Goal: Task Accomplishment & Management: Manage account settings

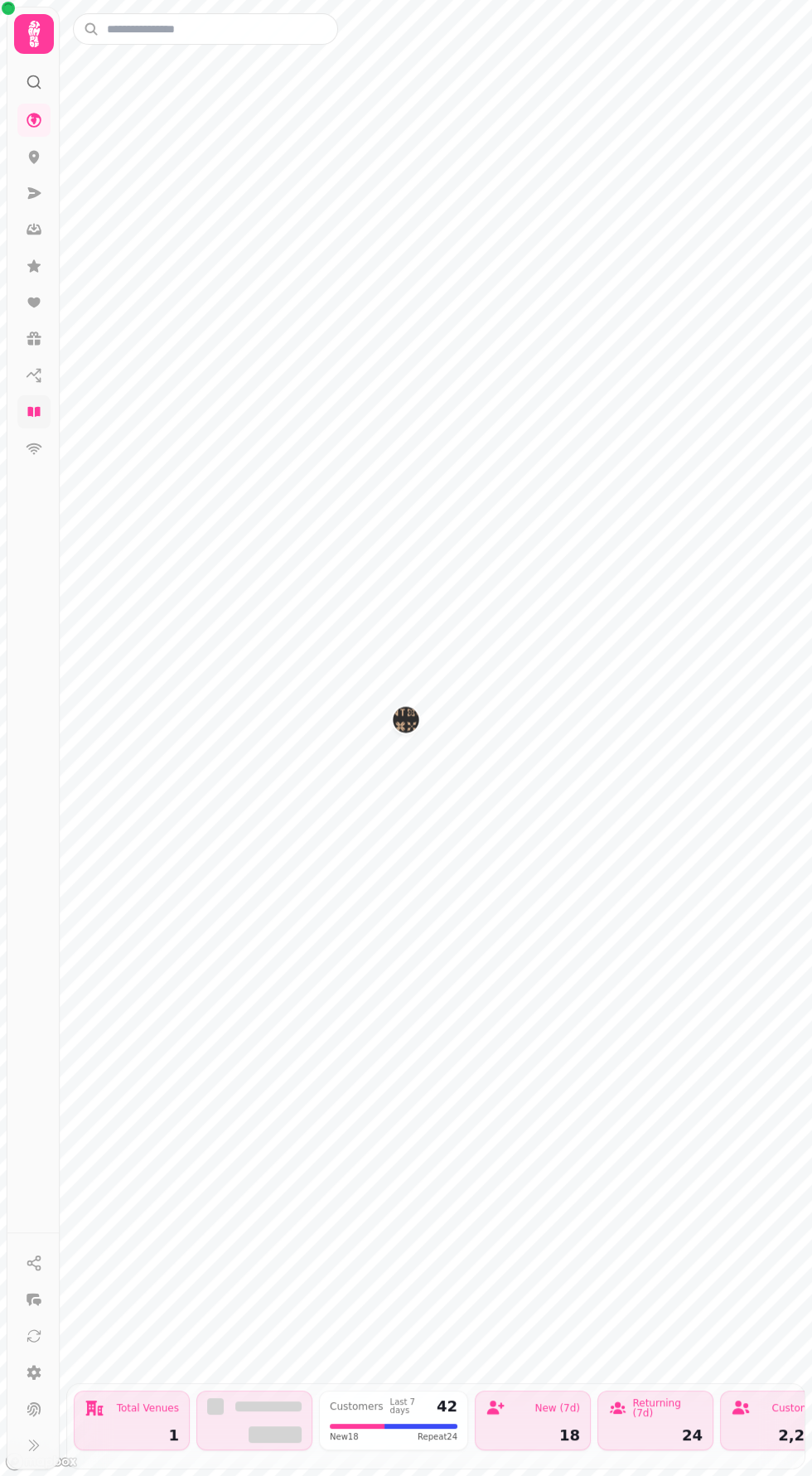
click at [37, 408] on icon at bounding box center [34, 411] width 13 height 10
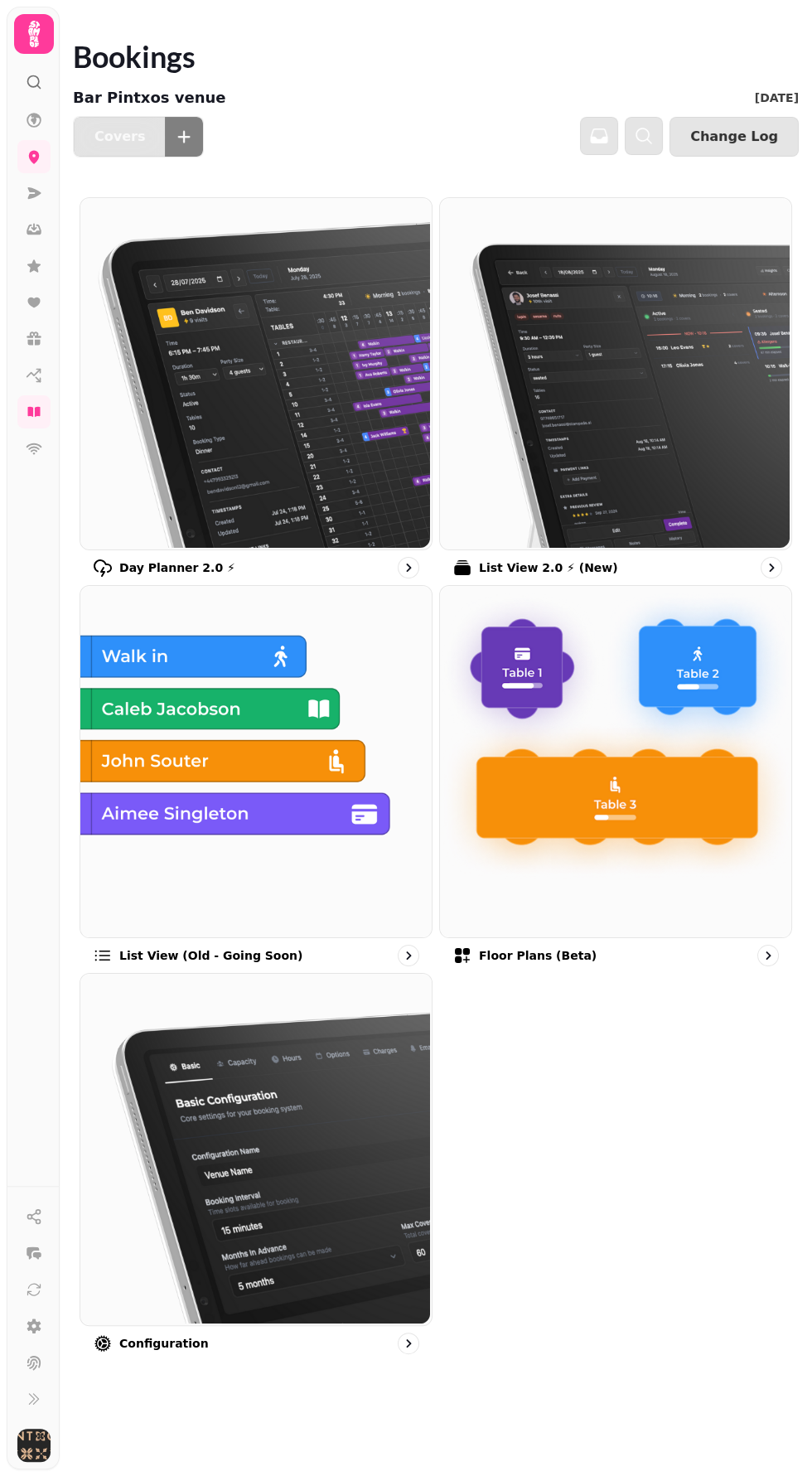
click at [651, 363] on img at bounding box center [614, 372] width 351 height 352
click at [626, 378] on img at bounding box center [614, 372] width 351 height 352
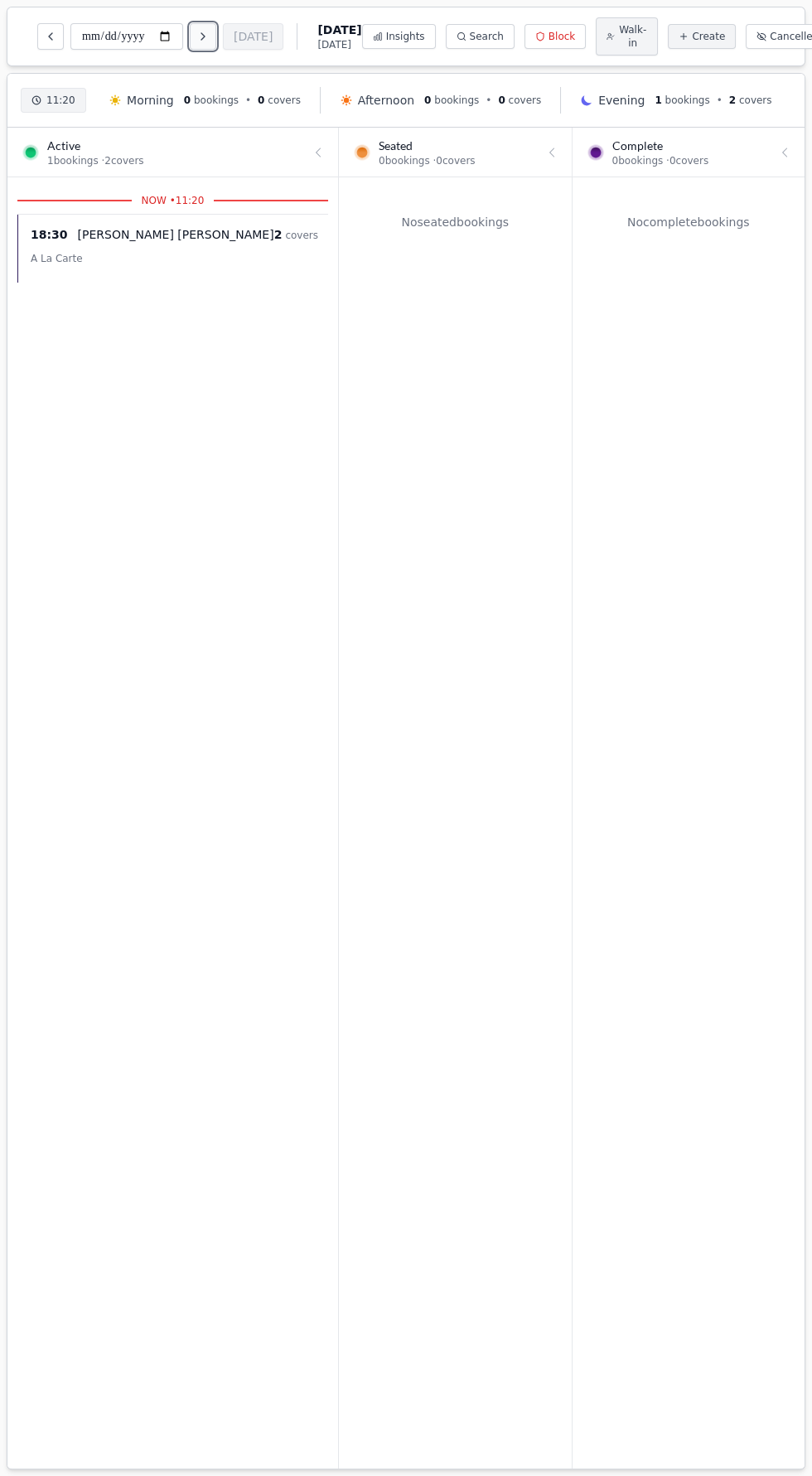
click at [206, 39] on icon "Next day" at bounding box center [203, 36] width 13 height 13
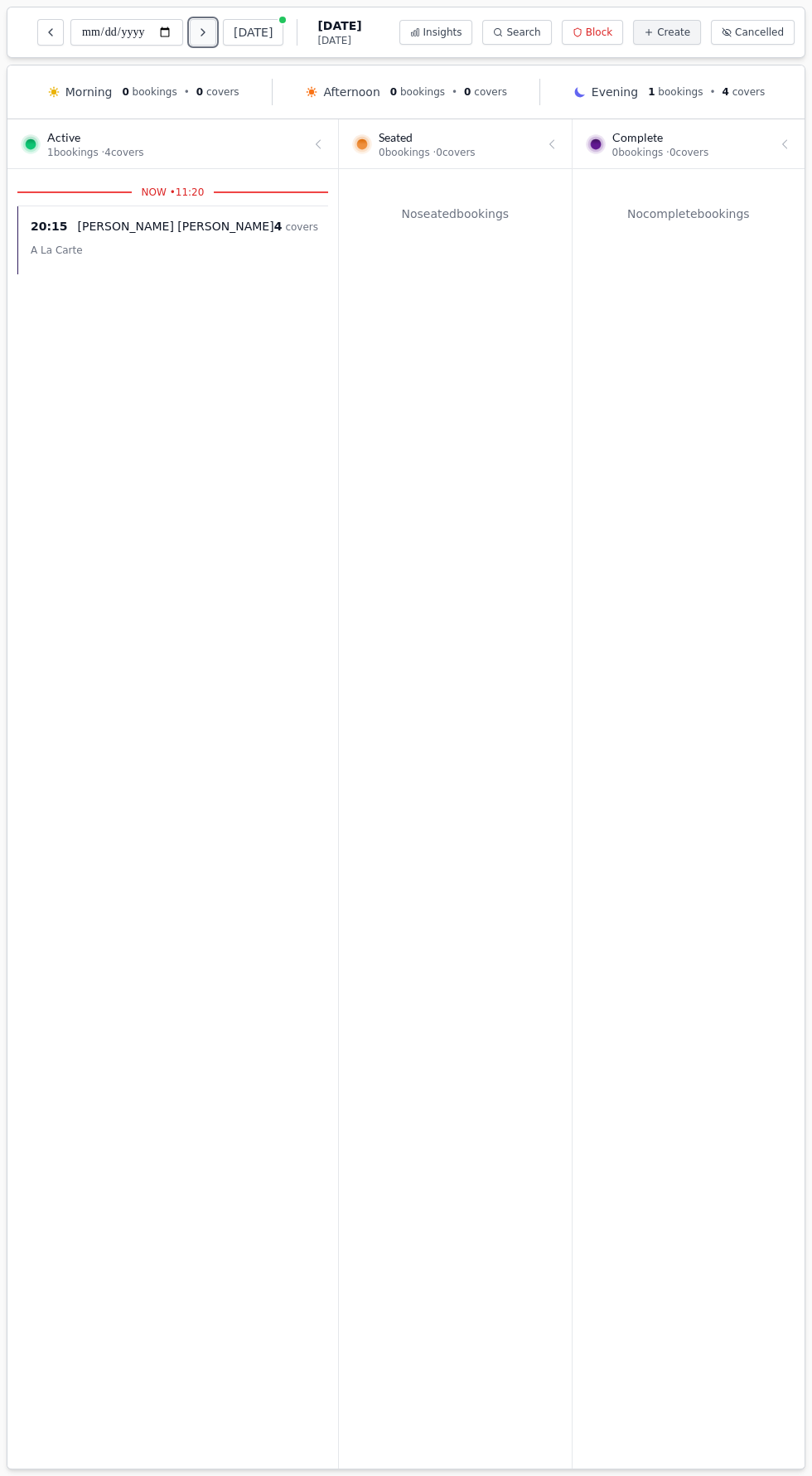
click at [208, 27] on icon "Next day" at bounding box center [203, 32] width 13 height 13
click at [208, 31] on icon "Next day" at bounding box center [203, 32] width 13 height 13
type input "**********"
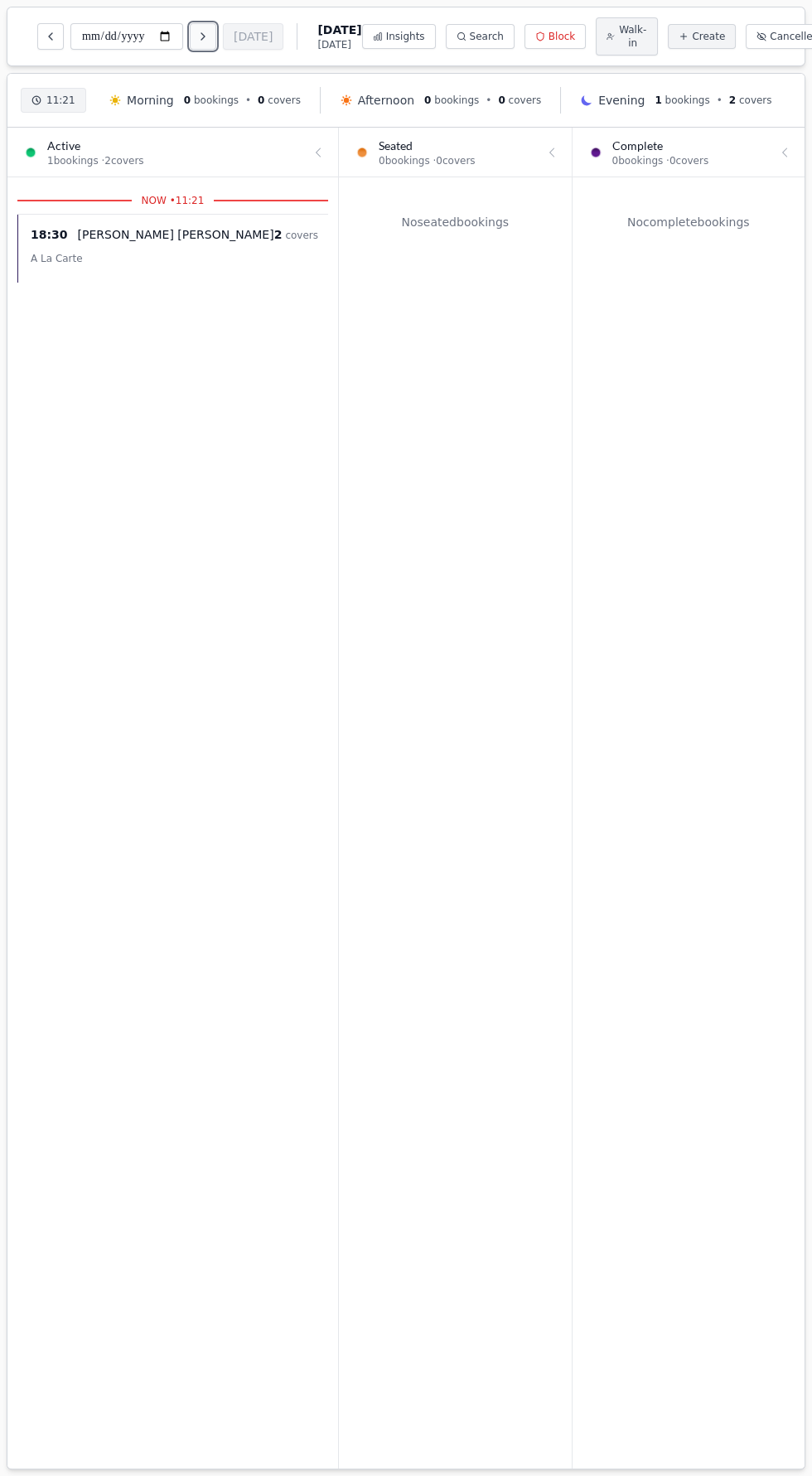
click at [206, 39] on icon "Next day" at bounding box center [203, 36] width 13 height 13
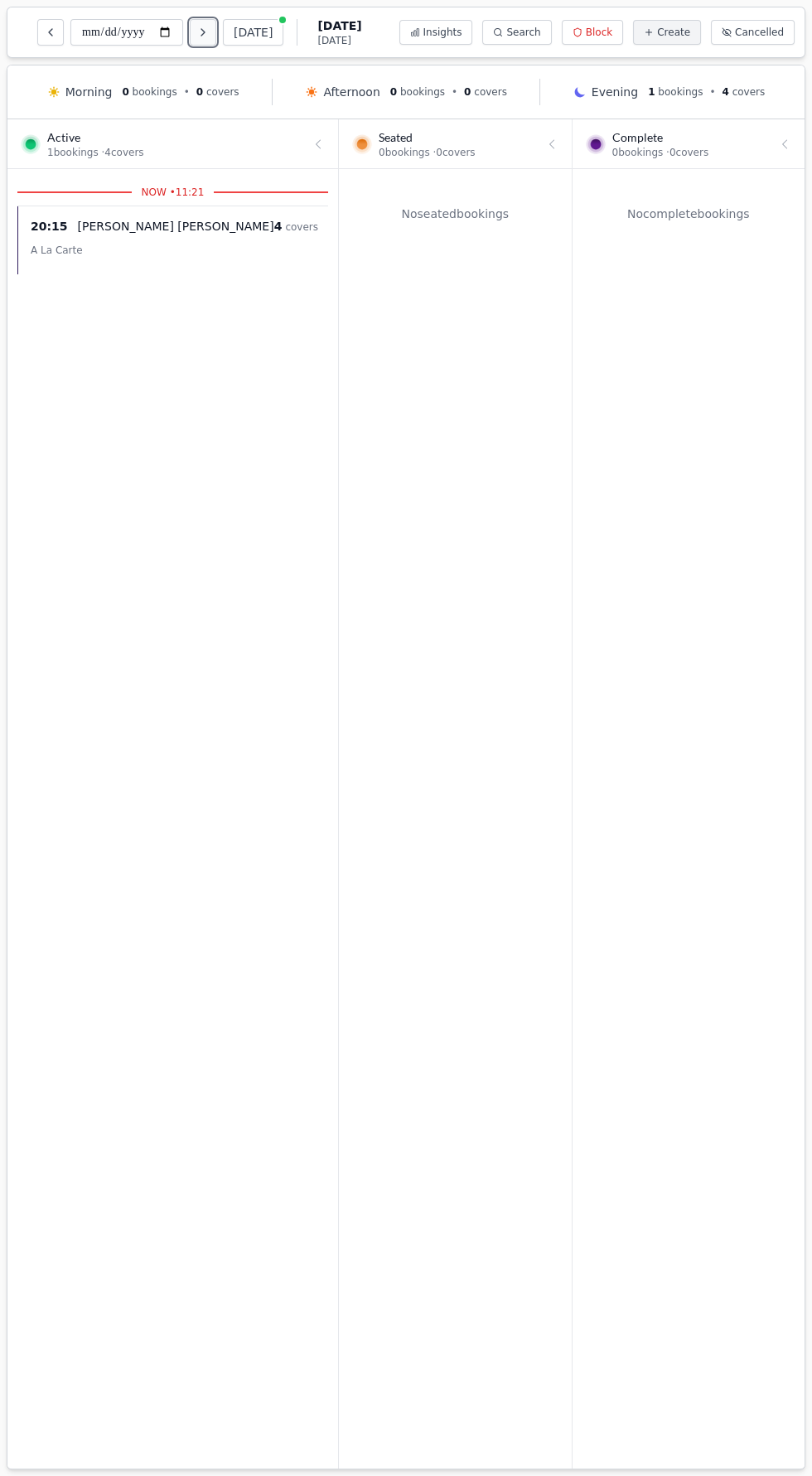
click at [209, 38] on icon "Next day" at bounding box center [203, 32] width 13 height 13
click at [206, 31] on icon "Next day" at bounding box center [203, 32] width 13 height 13
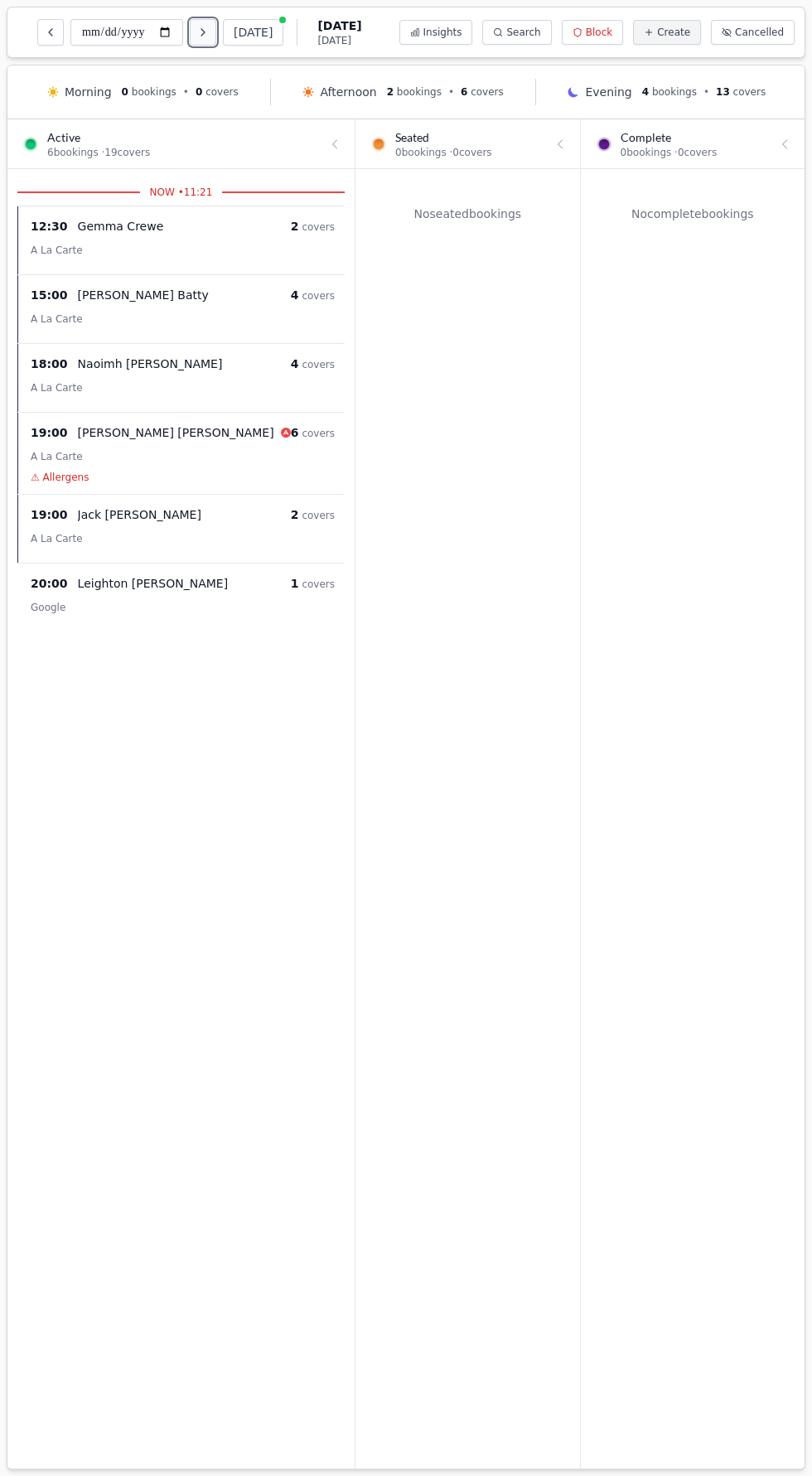
click at [209, 28] on icon "Next day" at bounding box center [203, 32] width 13 height 13
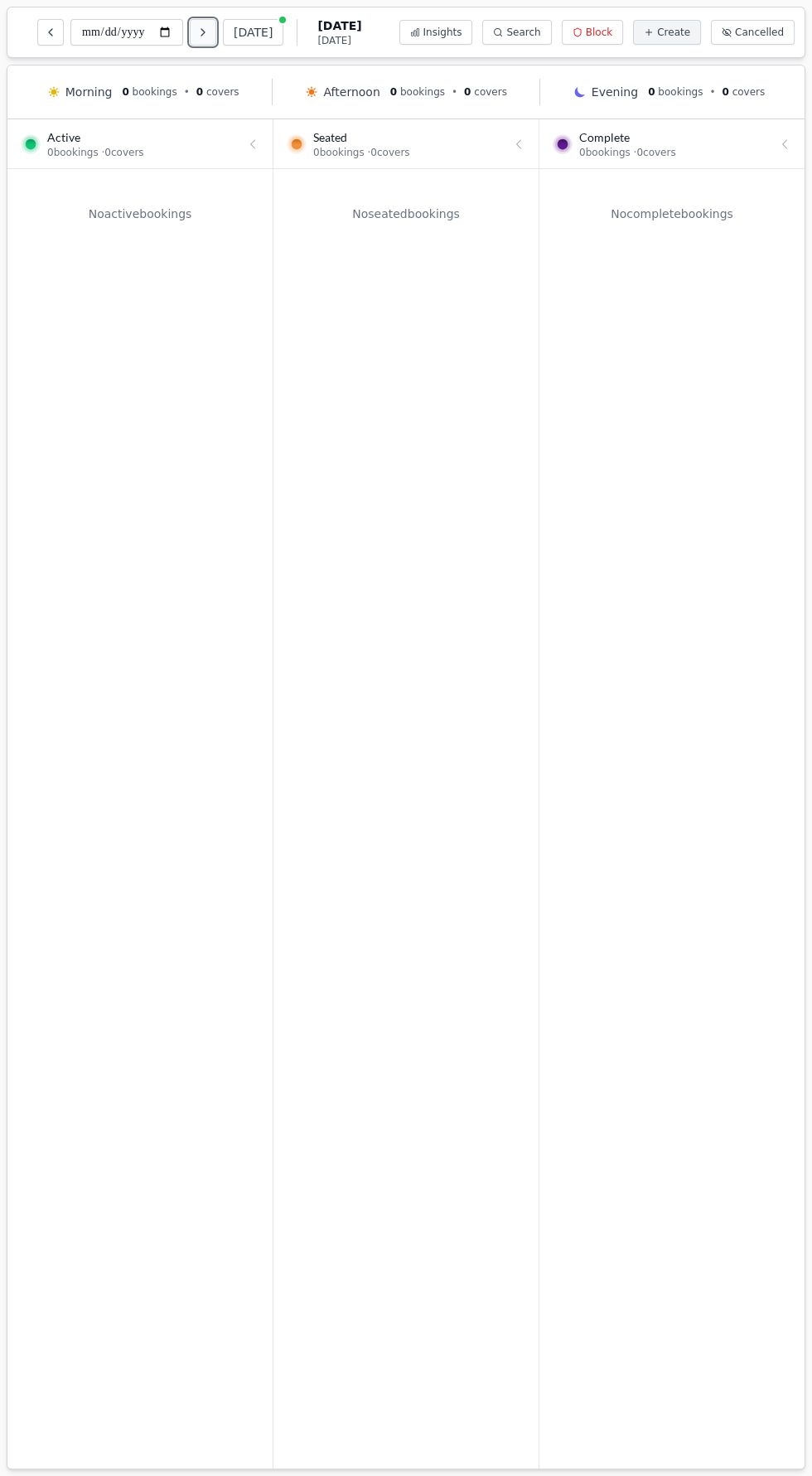
click at [199, 36] on button "Next day" at bounding box center [203, 32] width 27 height 27
click at [206, 31] on icon "Next day" at bounding box center [203, 32] width 13 height 13
click at [200, 34] on icon "Next day" at bounding box center [203, 32] width 13 height 13
click at [50, 31] on icon "Previous day" at bounding box center [50, 32] width 13 height 13
type input "**********"
